Goal: Information Seeking & Learning: Find specific fact

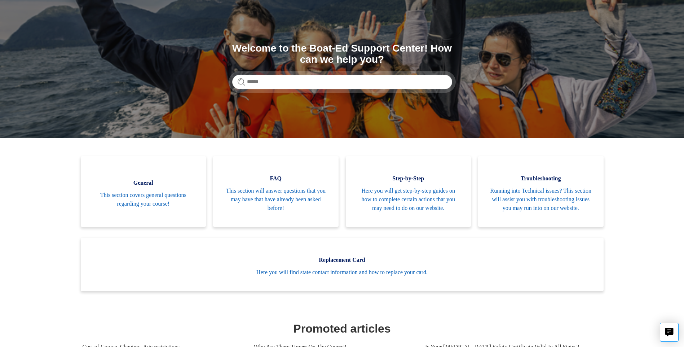
scroll to position [108, 0]
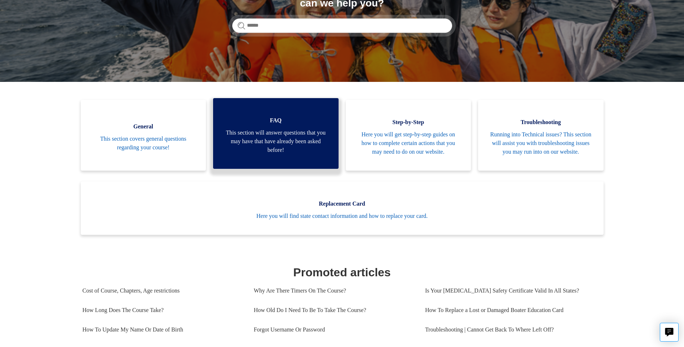
click at [277, 125] on span "FAQ" at bounding box center [276, 120] width 104 height 9
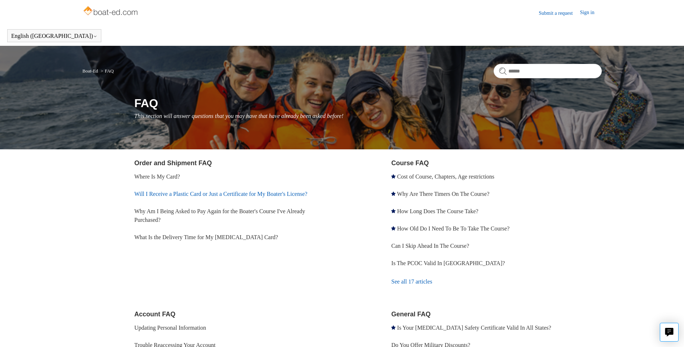
click at [210, 195] on link "Will I Receive a Plastic Card or Just a Certificate for My Boater's License?" at bounding box center [221, 194] width 173 height 6
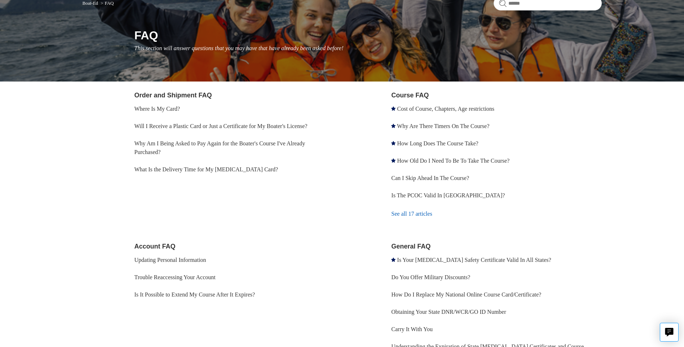
scroll to position [52, 0]
